Goal: Transaction & Acquisition: Purchase product/service

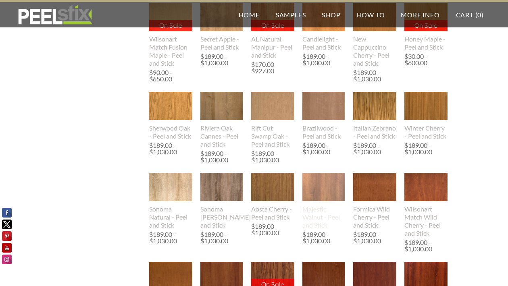
scroll to position [1073, 0]
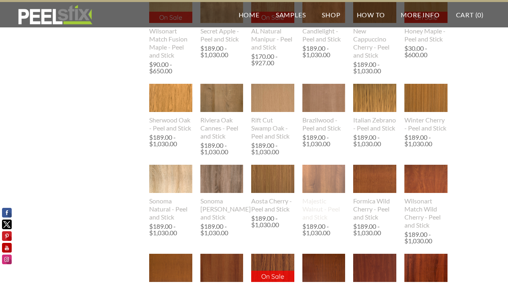
click at [318, 187] on img at bounding box center [323, 179] width 43 height 29
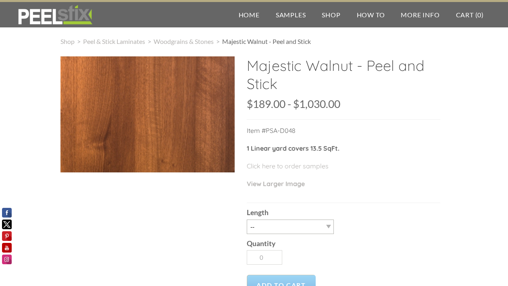
scroll to position [5, 0]
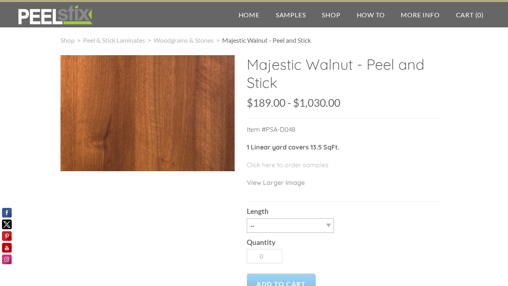
click at [319, 218] on div "Length -- 3LY 10LY 15LY 30LY" at bounding box center [343, 217] width 193 height 31
click at [315, 222] on select "-- 3LY 10LY 15LY 30LY" at bounding box center [290, 225] width 87 height 15
select select "3LY"
click at [247, 218] on select "-- 3LY 10LY 15LY 30LY" at bounding box center [290, 225] width 87 height 15
type input "1"
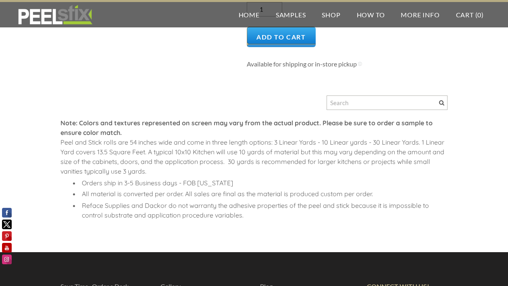
scroll to position [0, 0]
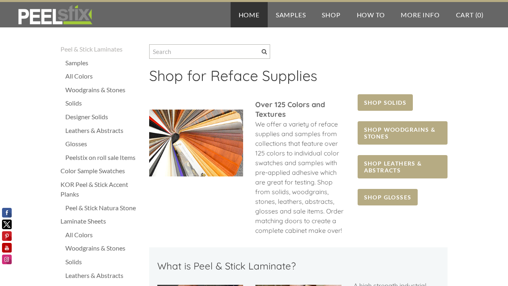
click at [251, 17] on link "Home" at bounding box center [248, 14] width 37 height 25
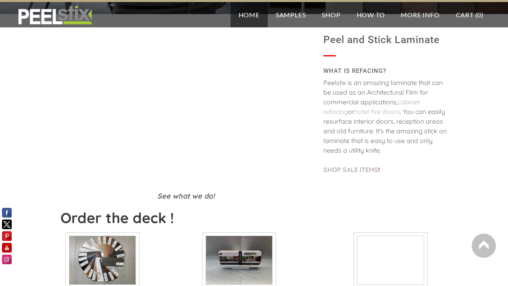
scroll to position [155, 0]
